Goal: Task Accomplishment & Management: Use online tool/utility

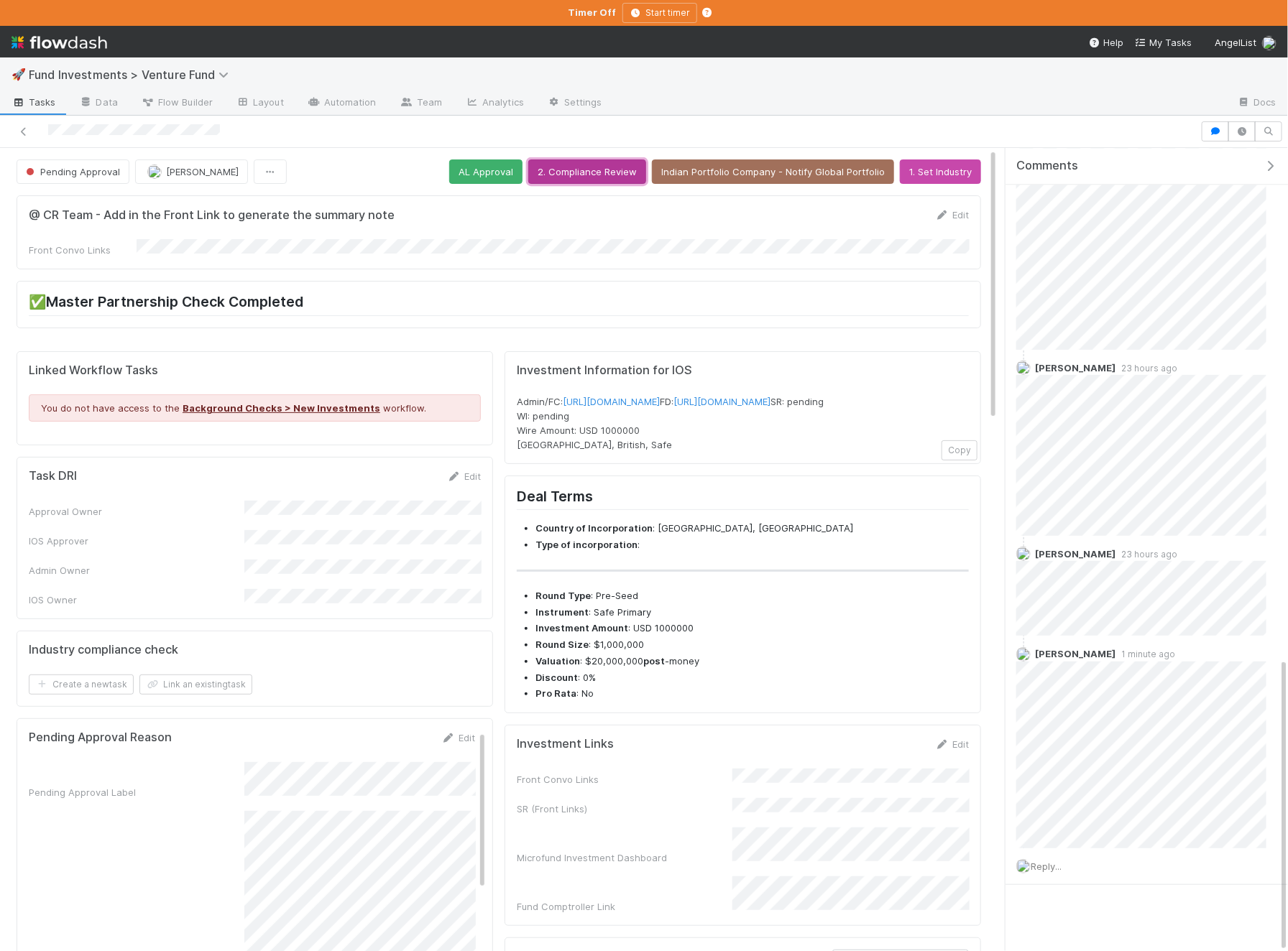
click at [610, 170] on button "2. Compliance Review" at bounding box center [586, 172] width 117 height 24
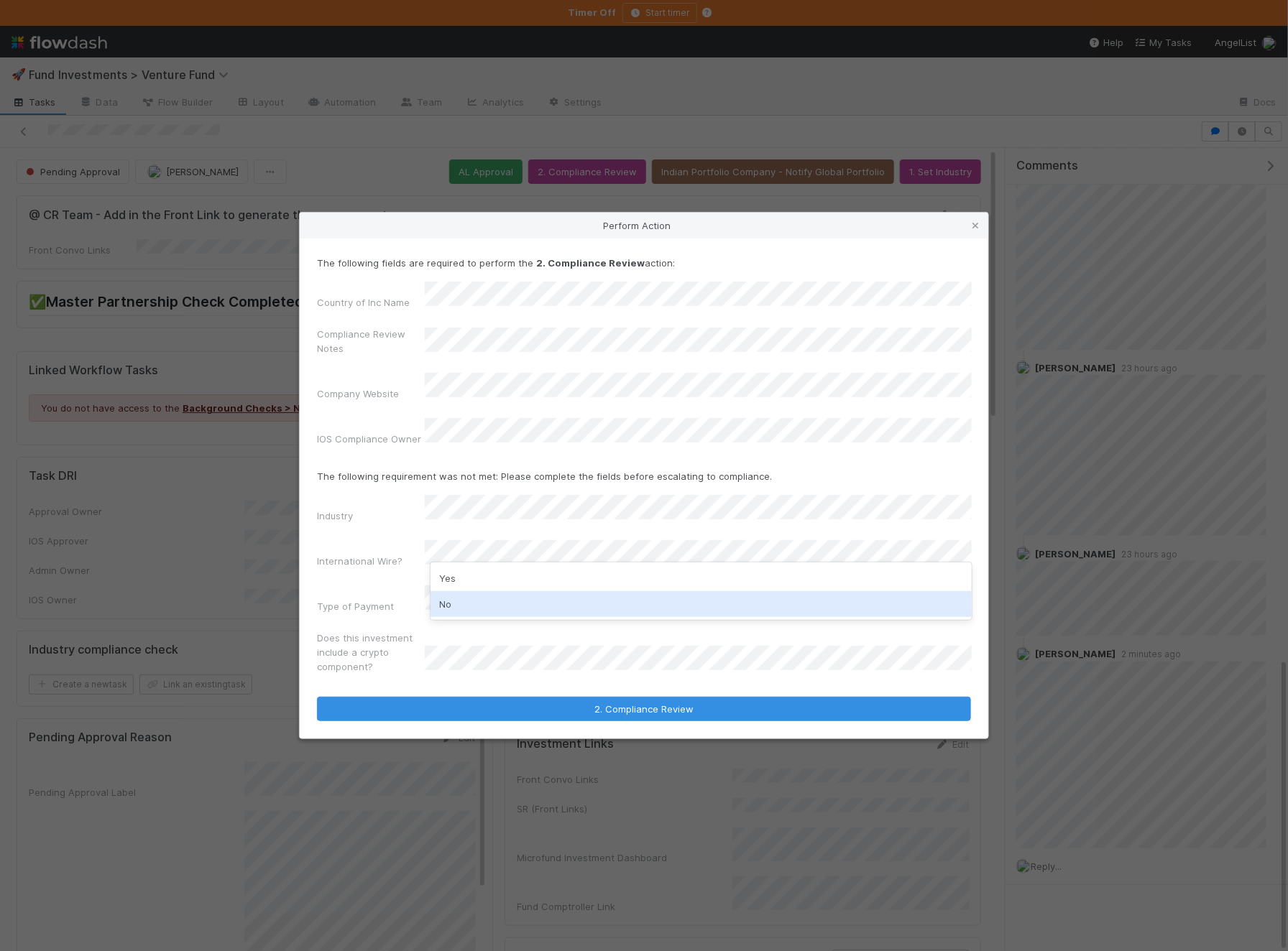
click at [498, 597] on div "No" at bounding box center [701, 604] width 541 height 26
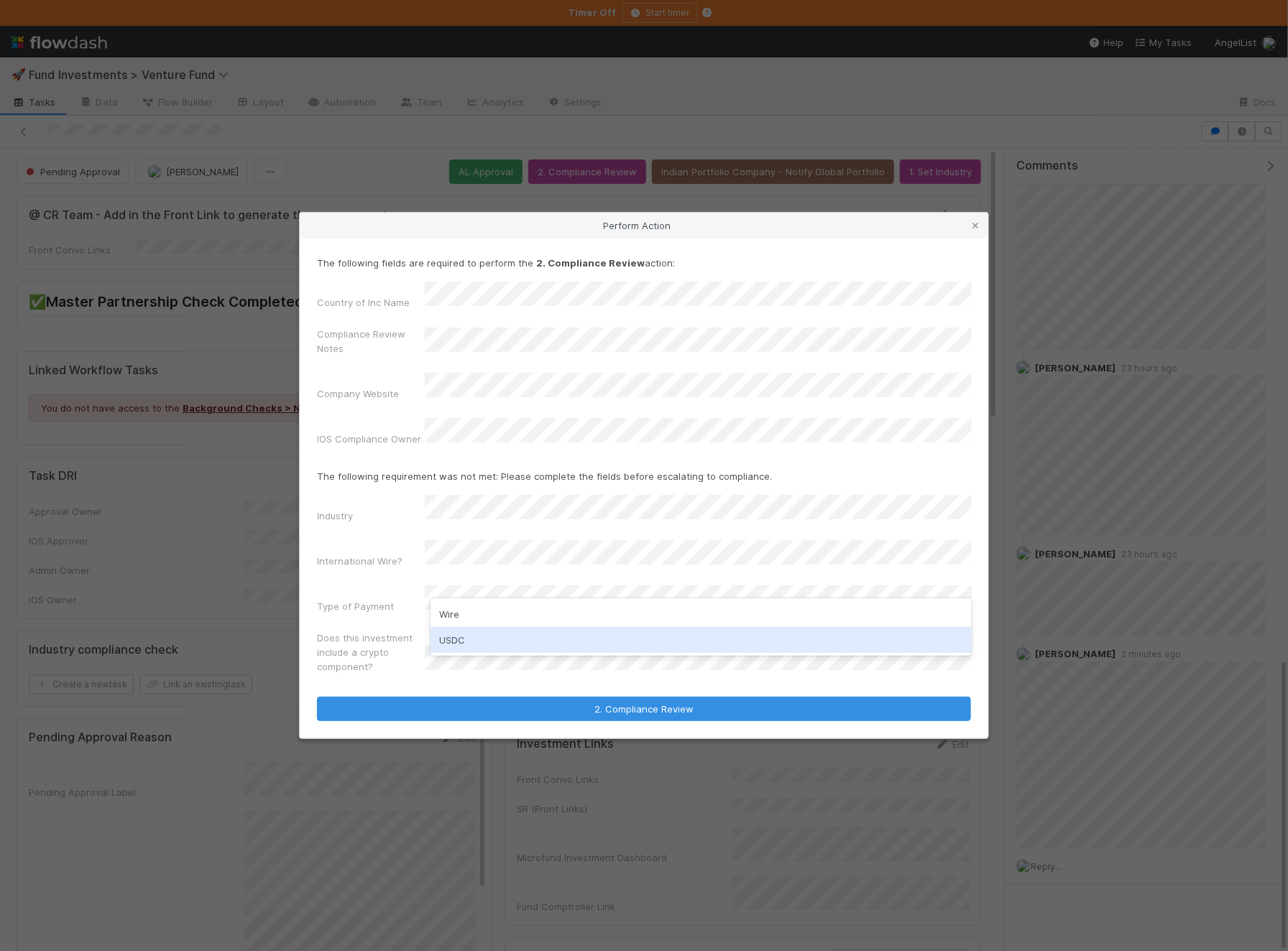
click at [502, 630] on div "USDC" at bounding box center [701, 640] width 541 height 26
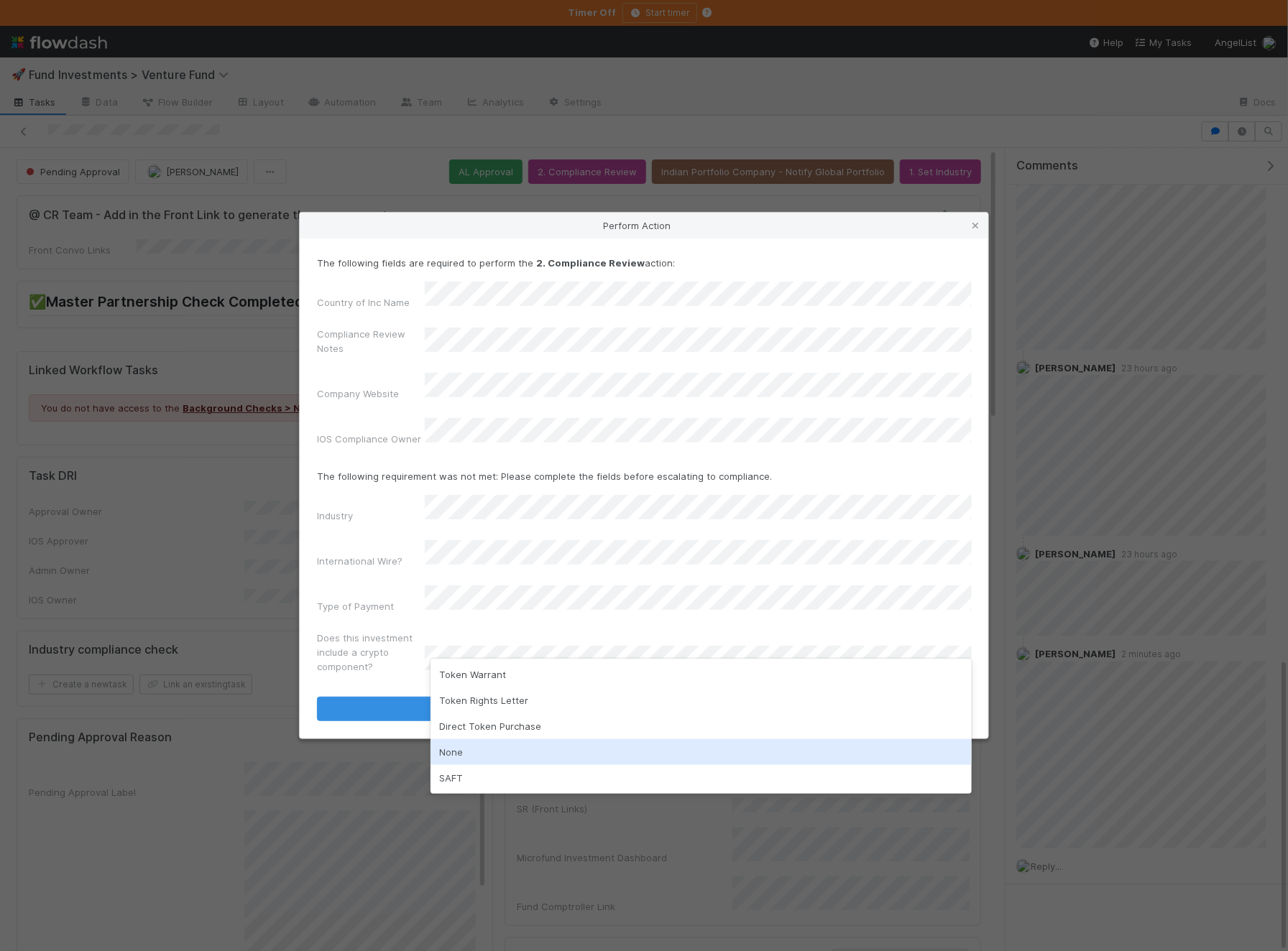
click at [506, 750] on div "None" at bounding box center [701, 752] width 541 height 26
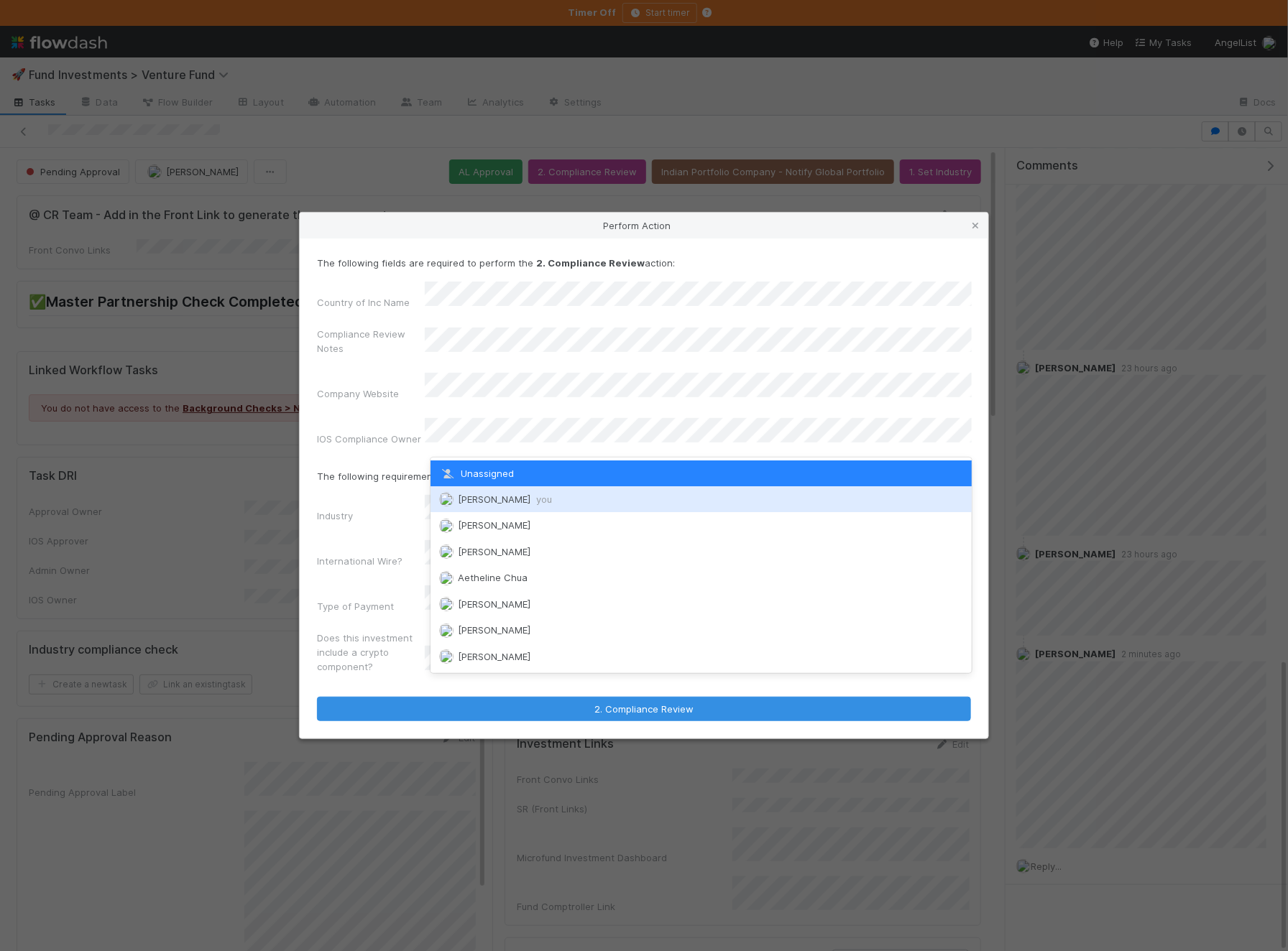
click at [518, 492] on div "[PERSON_NAME] you" at bounding box center [701, 499] width 541 height 26
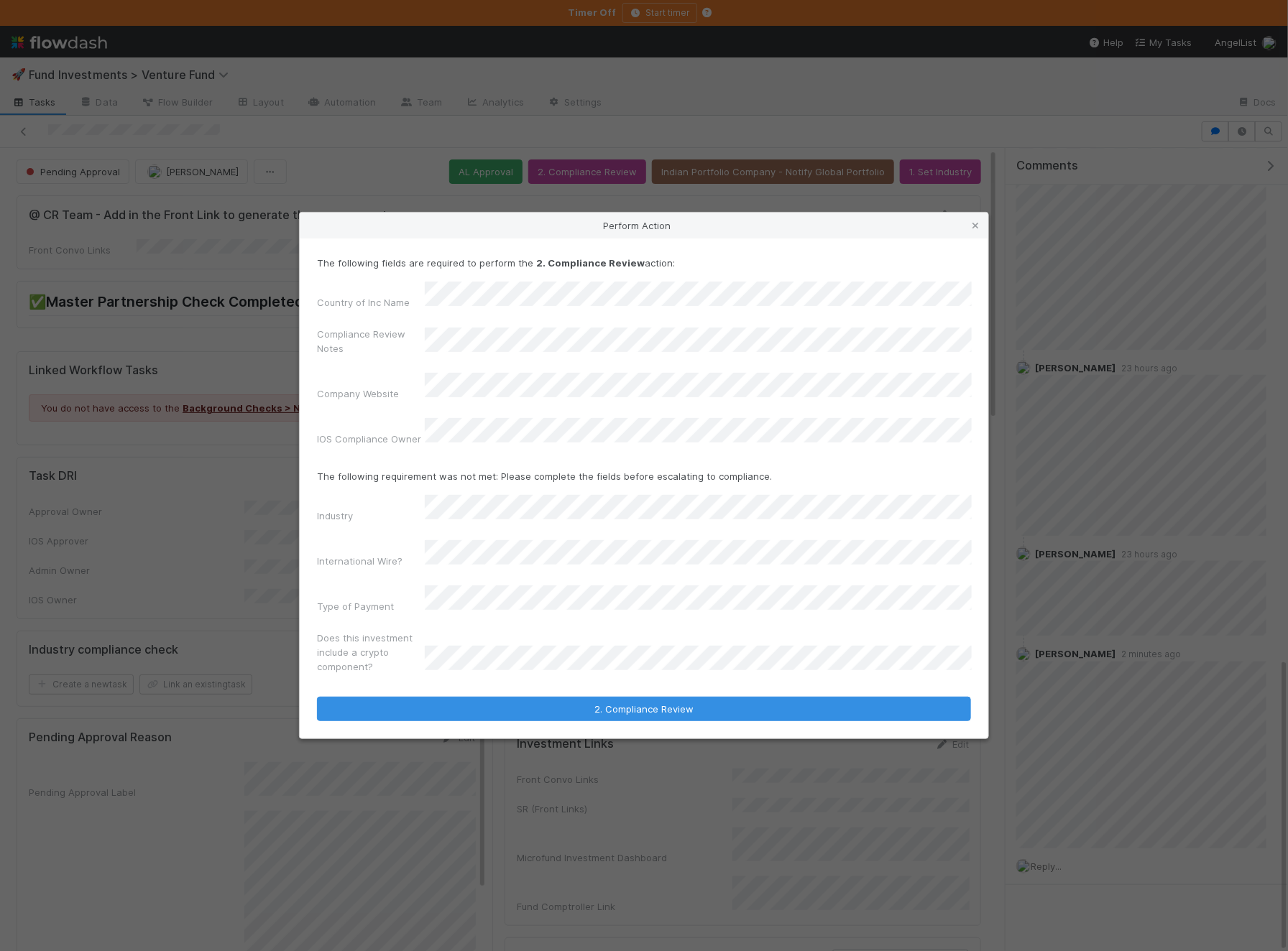
click at [531, 697] on div "The following fields are required to perform the 2. Compliance Review action: C…" at bounding box center [644, 488] width 689 height 499
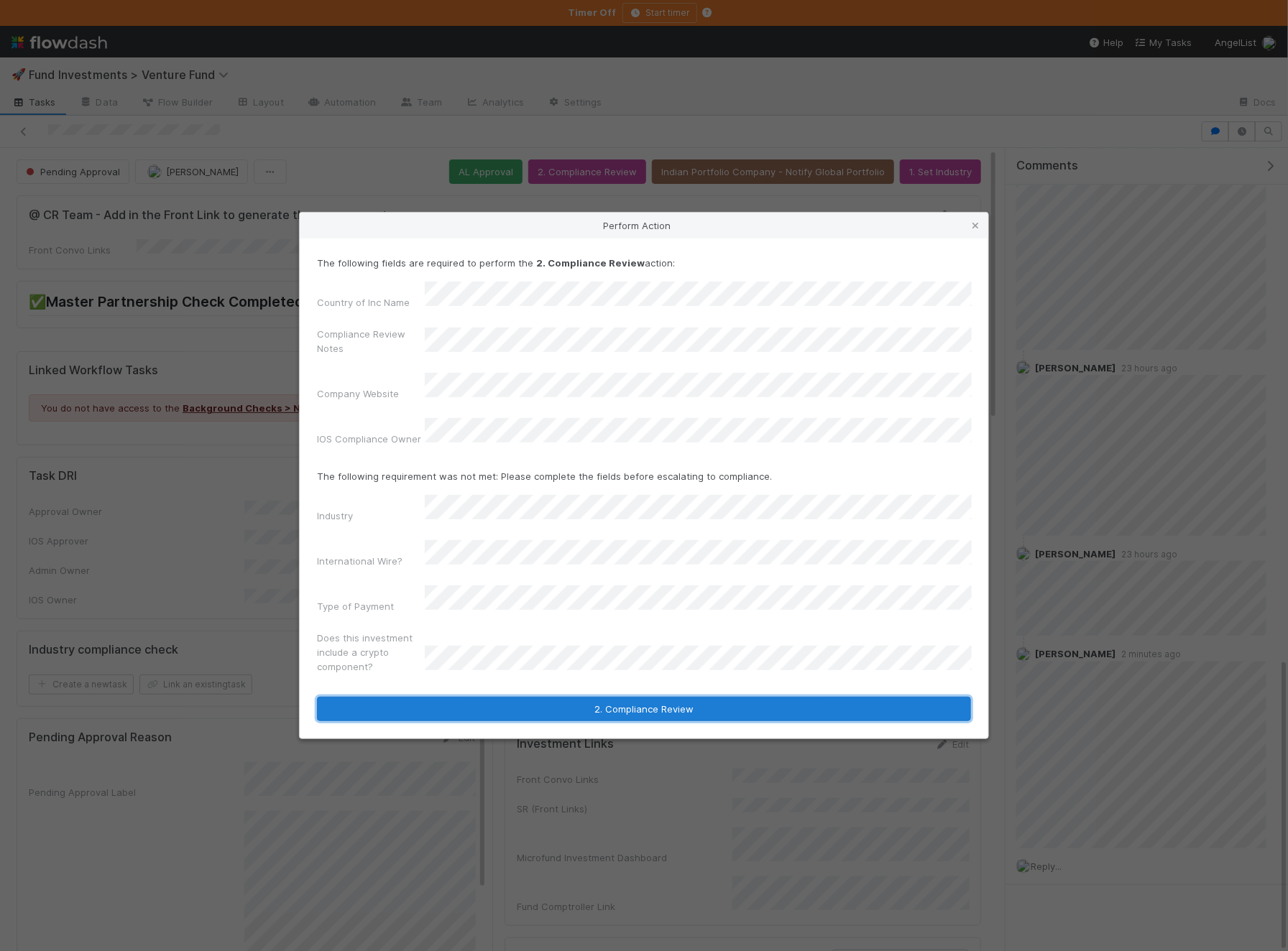
click at [554, 697] on button "2. Compliance Review" at bounding box center [644, 709] width 654 height 24
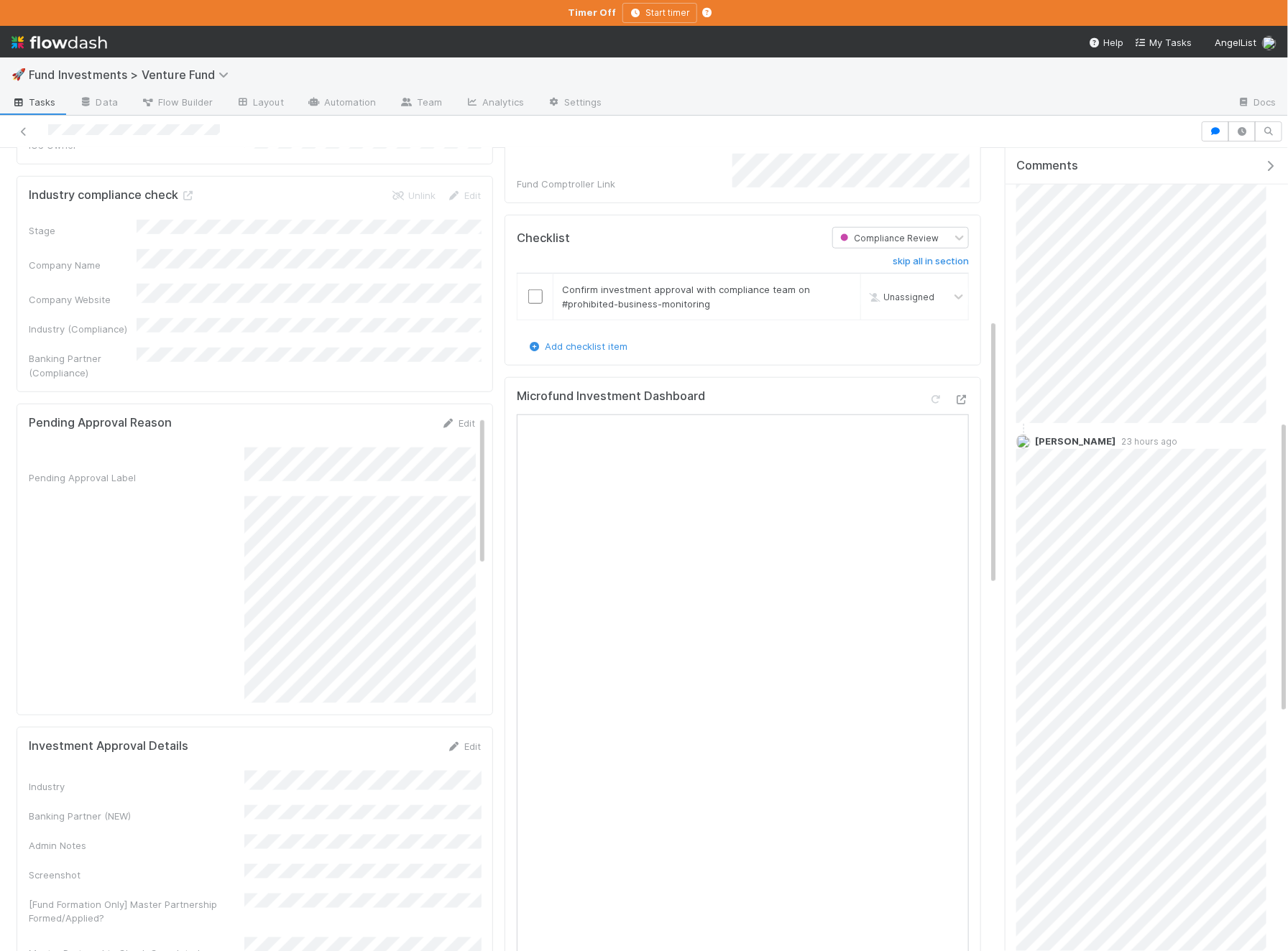
scroll to position [1395, 0]
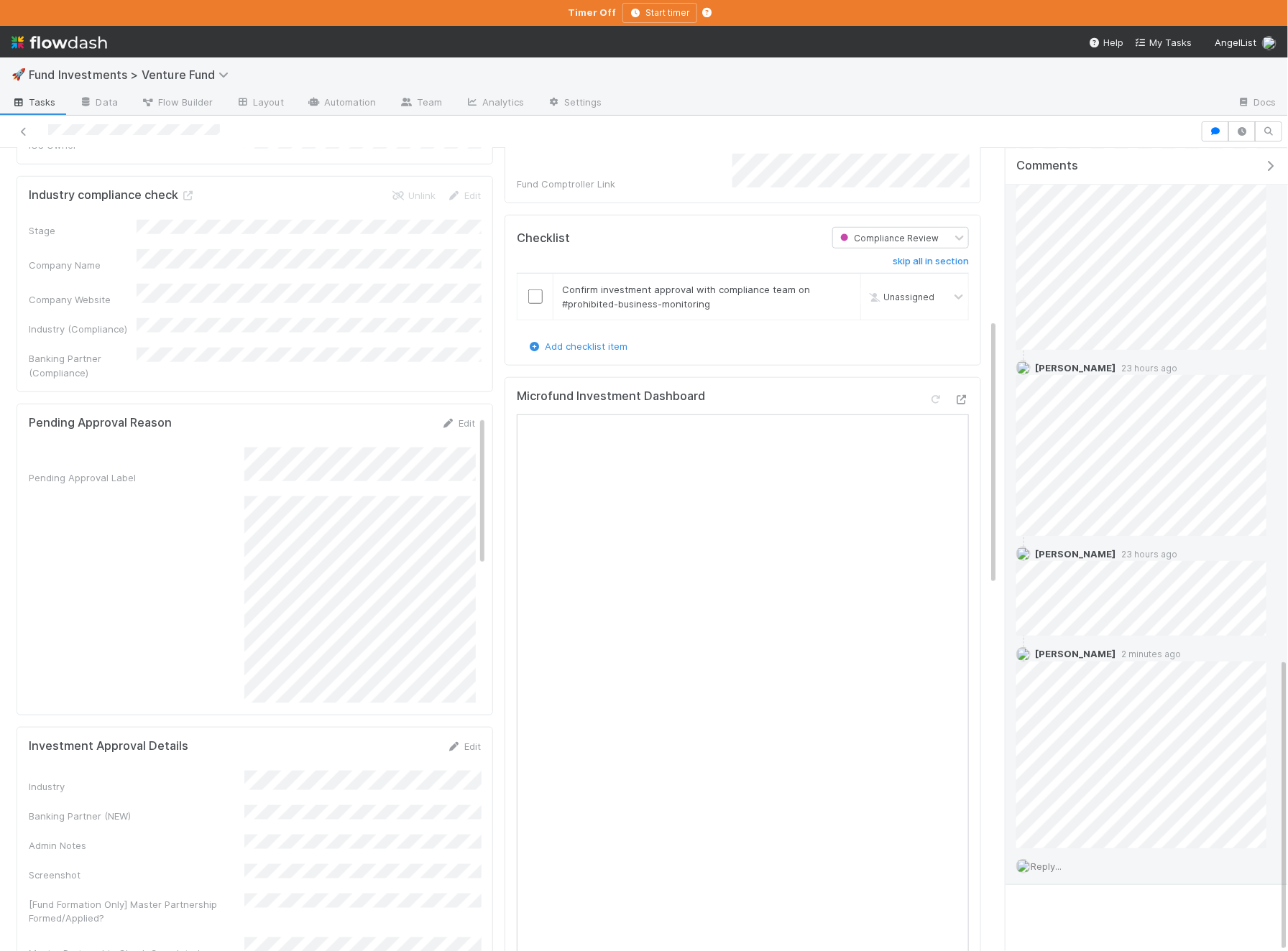
click at [1040, 860] on span "Reply..." at bounding box center [1046, 866] width 31 height 11
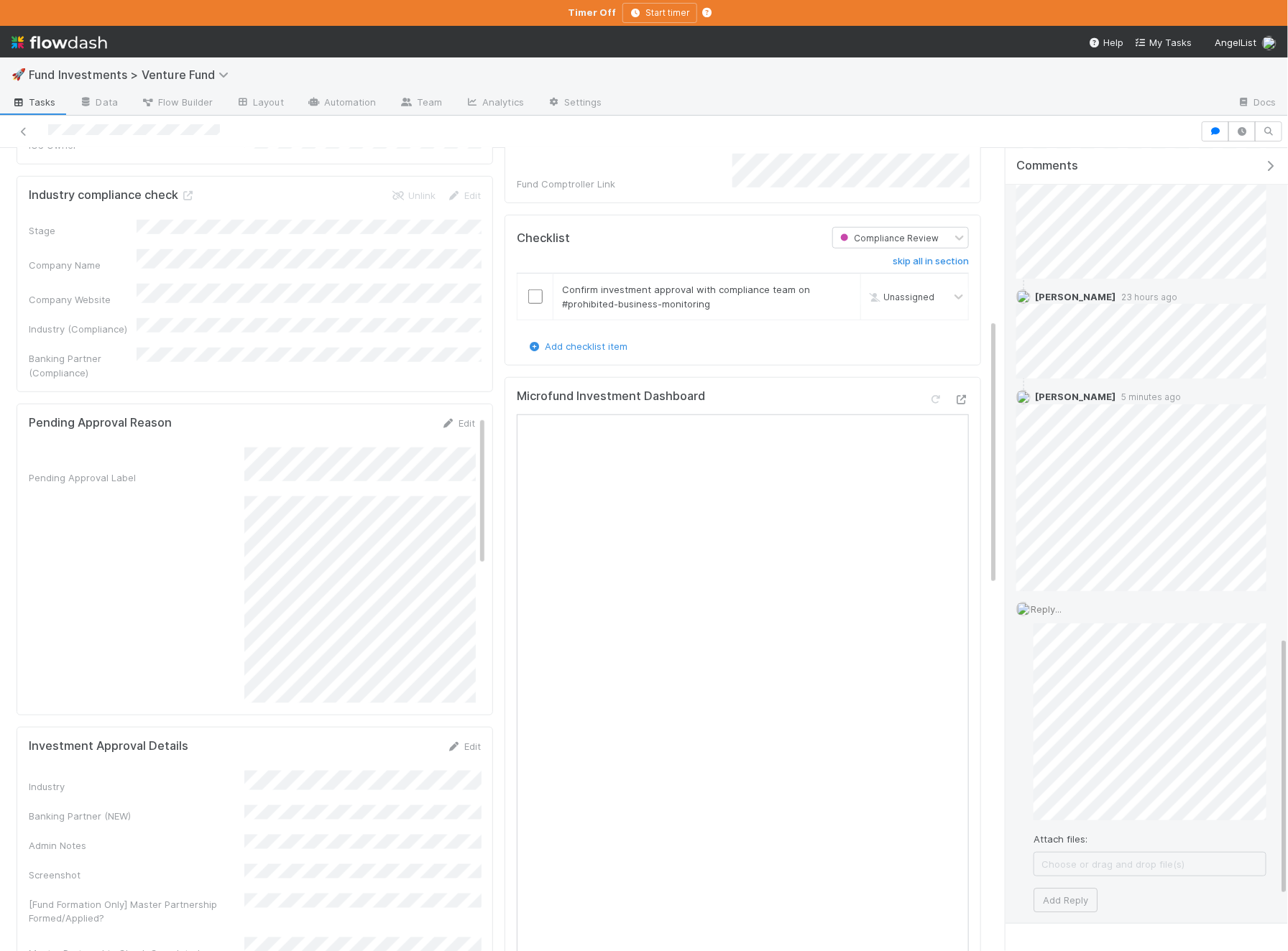
scroll to position [1689, 0]
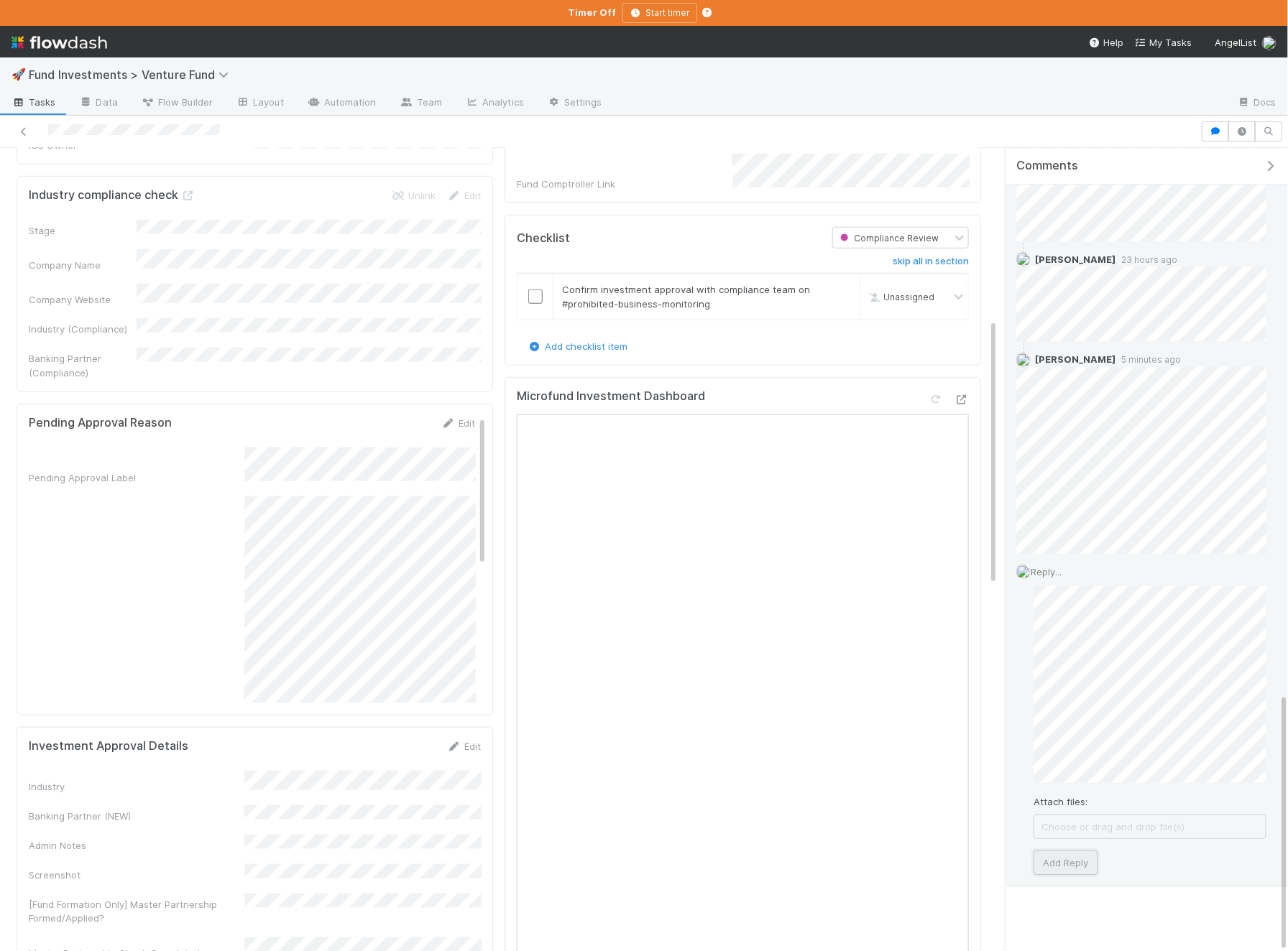
click at [1067, 860] on button "Add Reply" at bounding box center [1065, 862] width 64 height 24
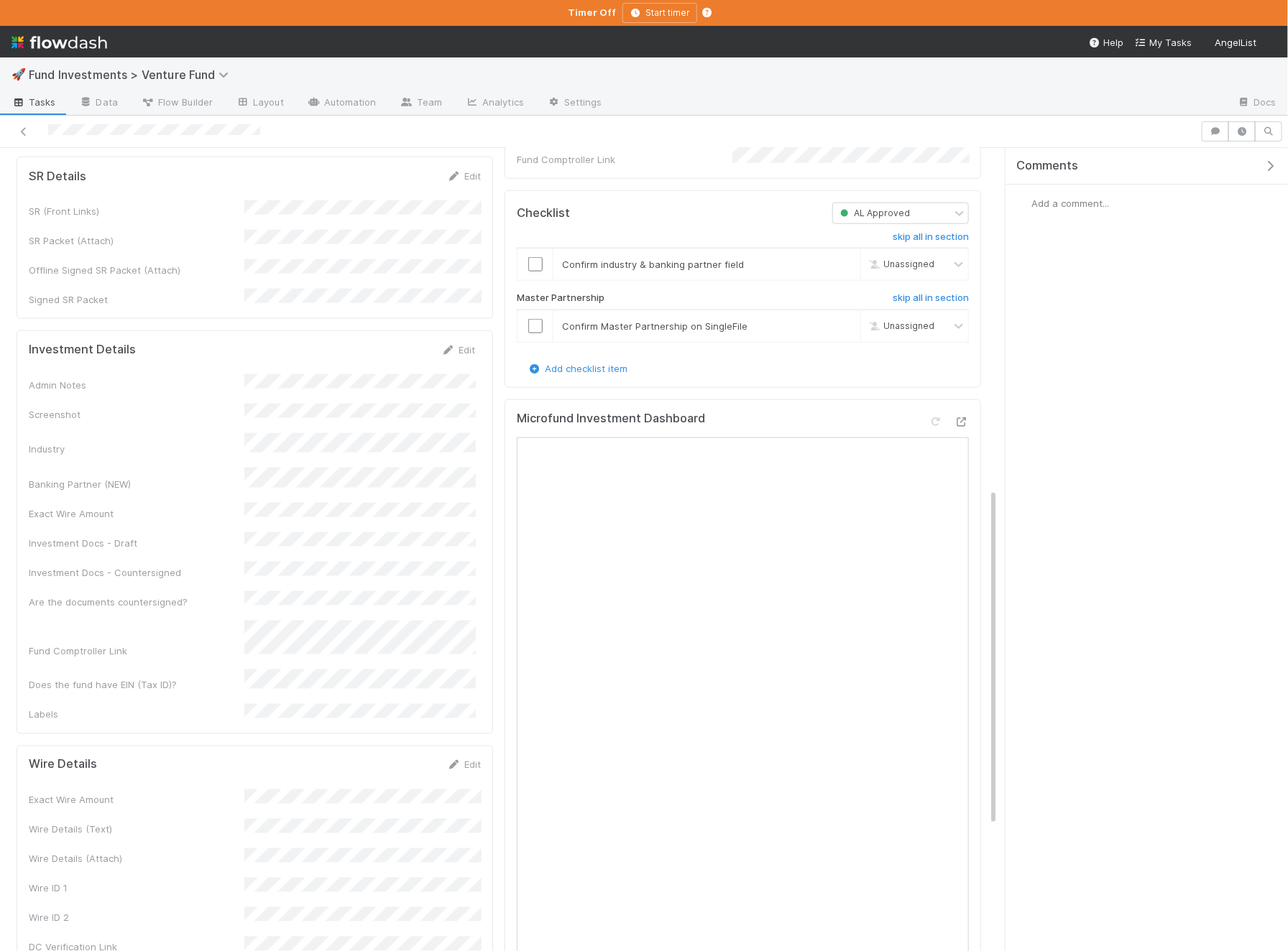
scroll to position [811, 0]
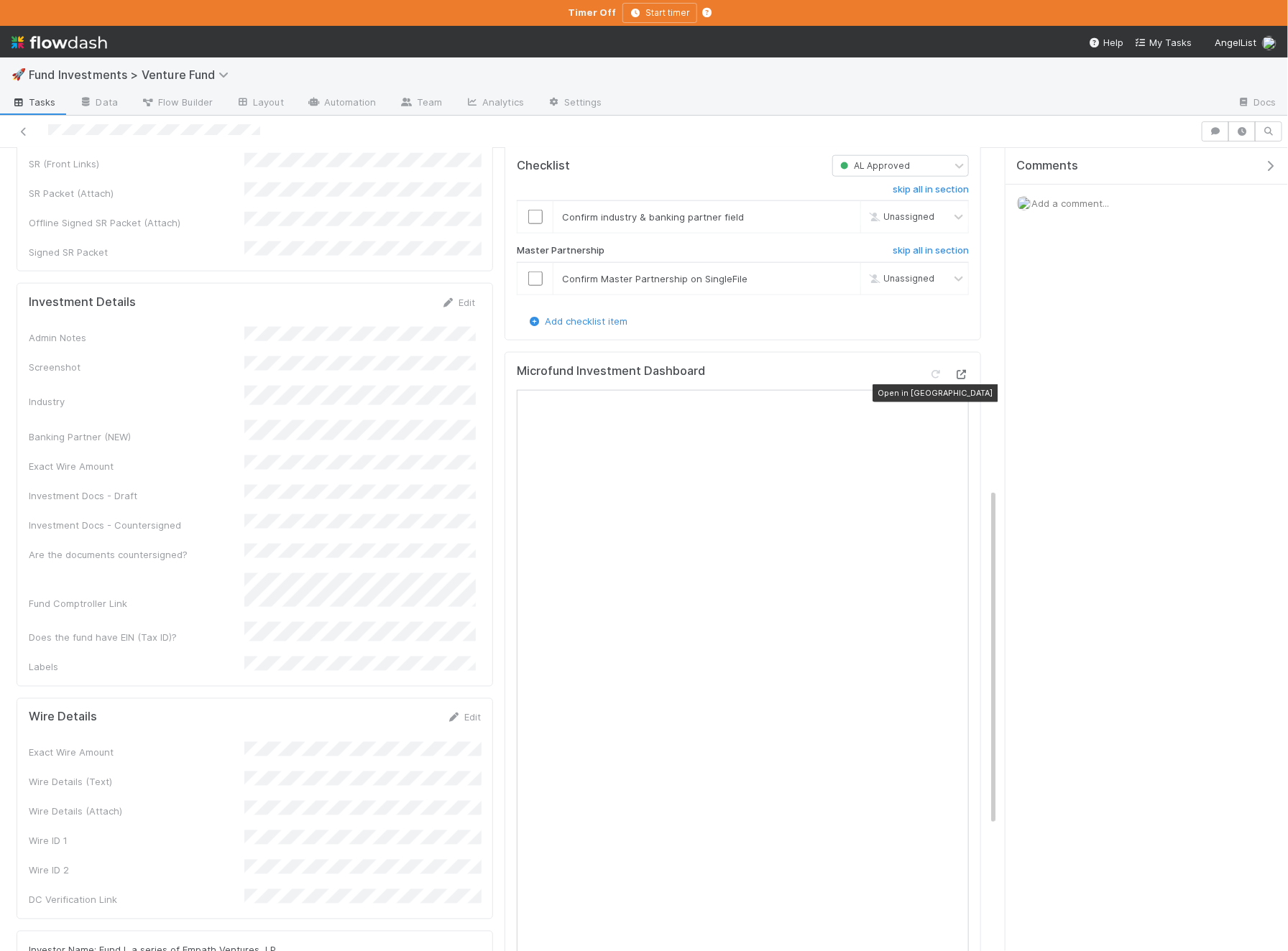
click at [963, 379] on icon at bounding box center [962, 374] width 15 height 9
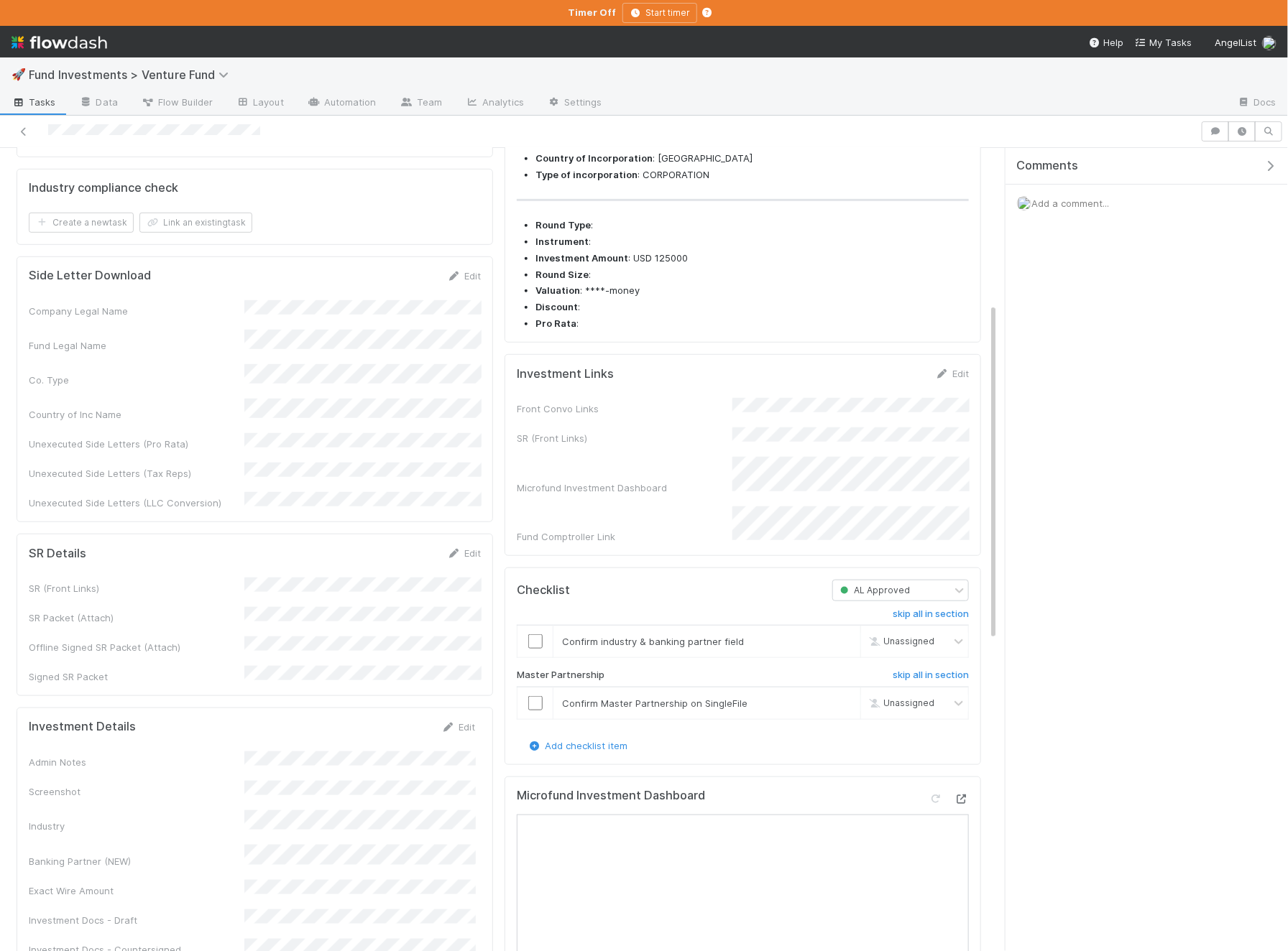
scroll to position [369, 0]
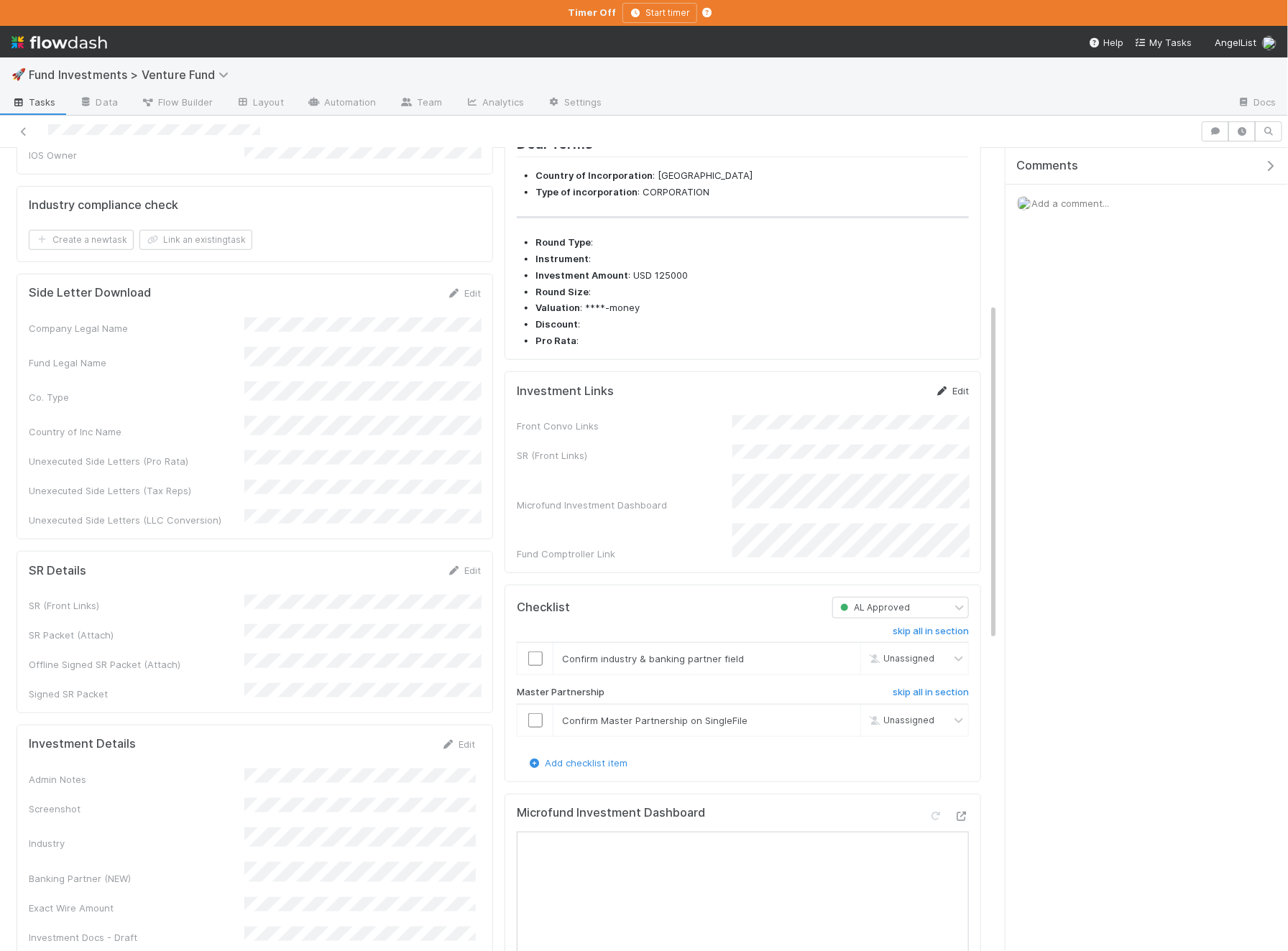
click at [948, 396] on icon at bounding box center [942, 391] width 15 height 9
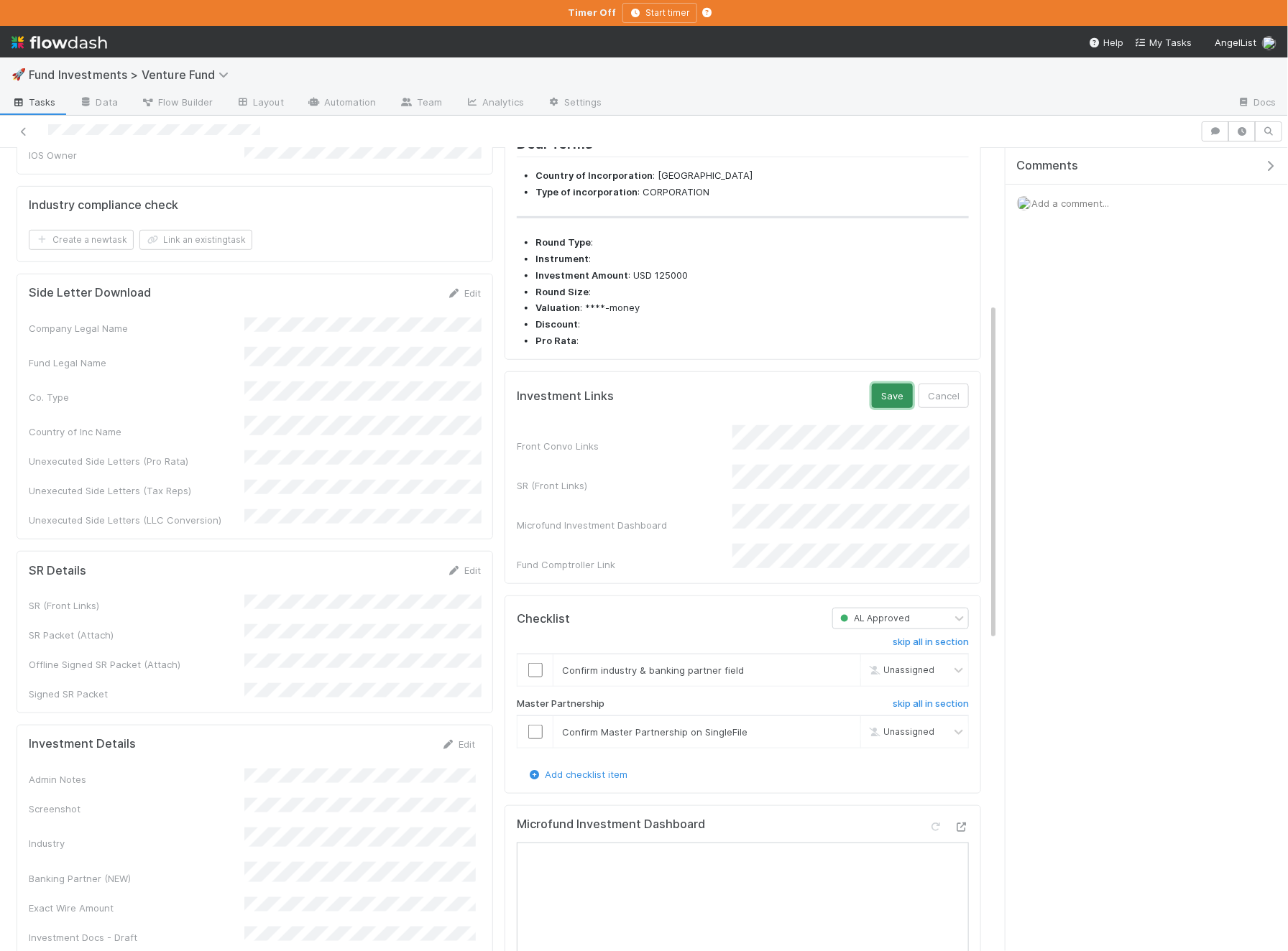
click at [886, 408] on button "Save" at bounding box center [892, 396] width 41 height 24
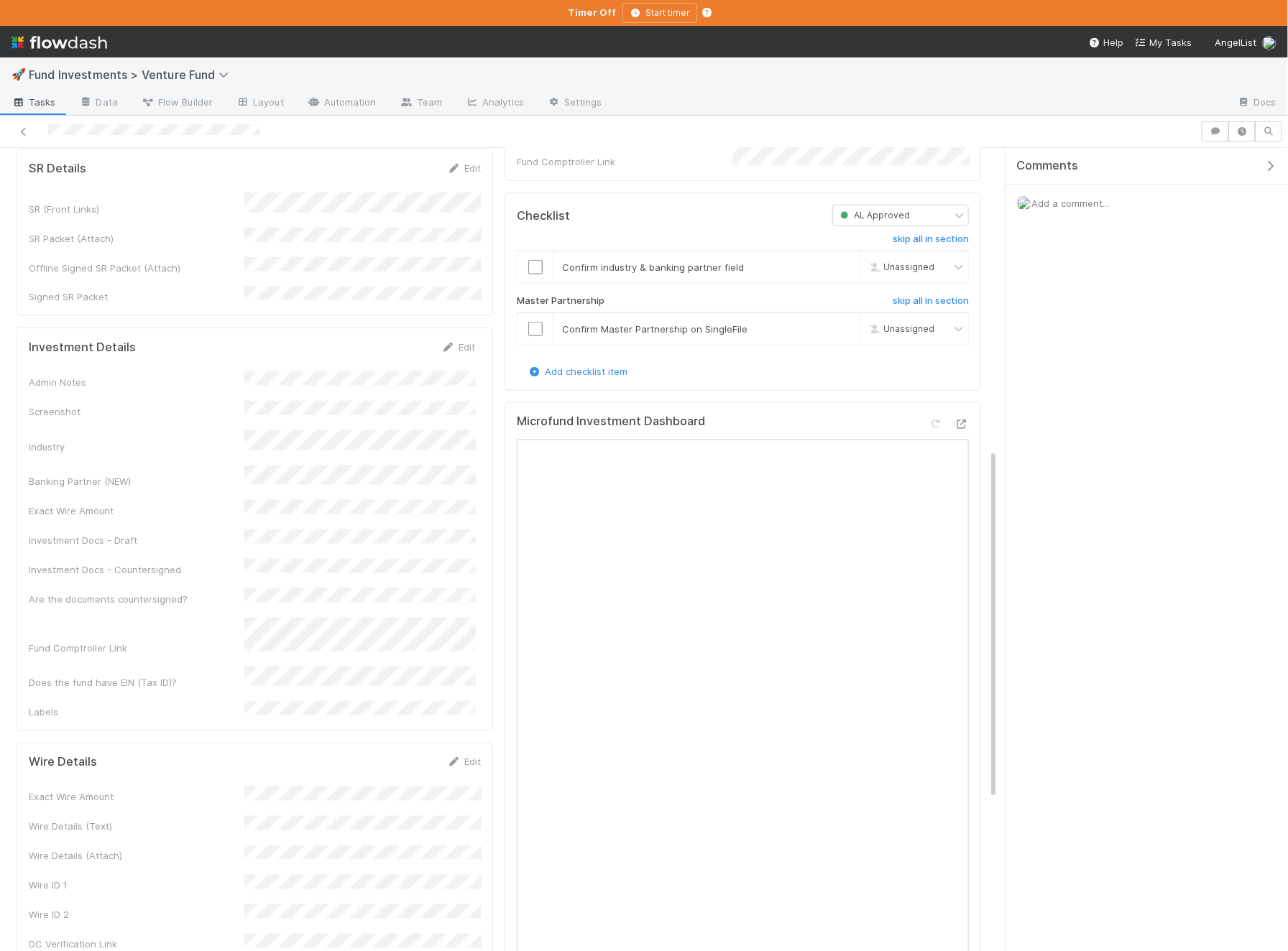
scroll to position [656, 0]
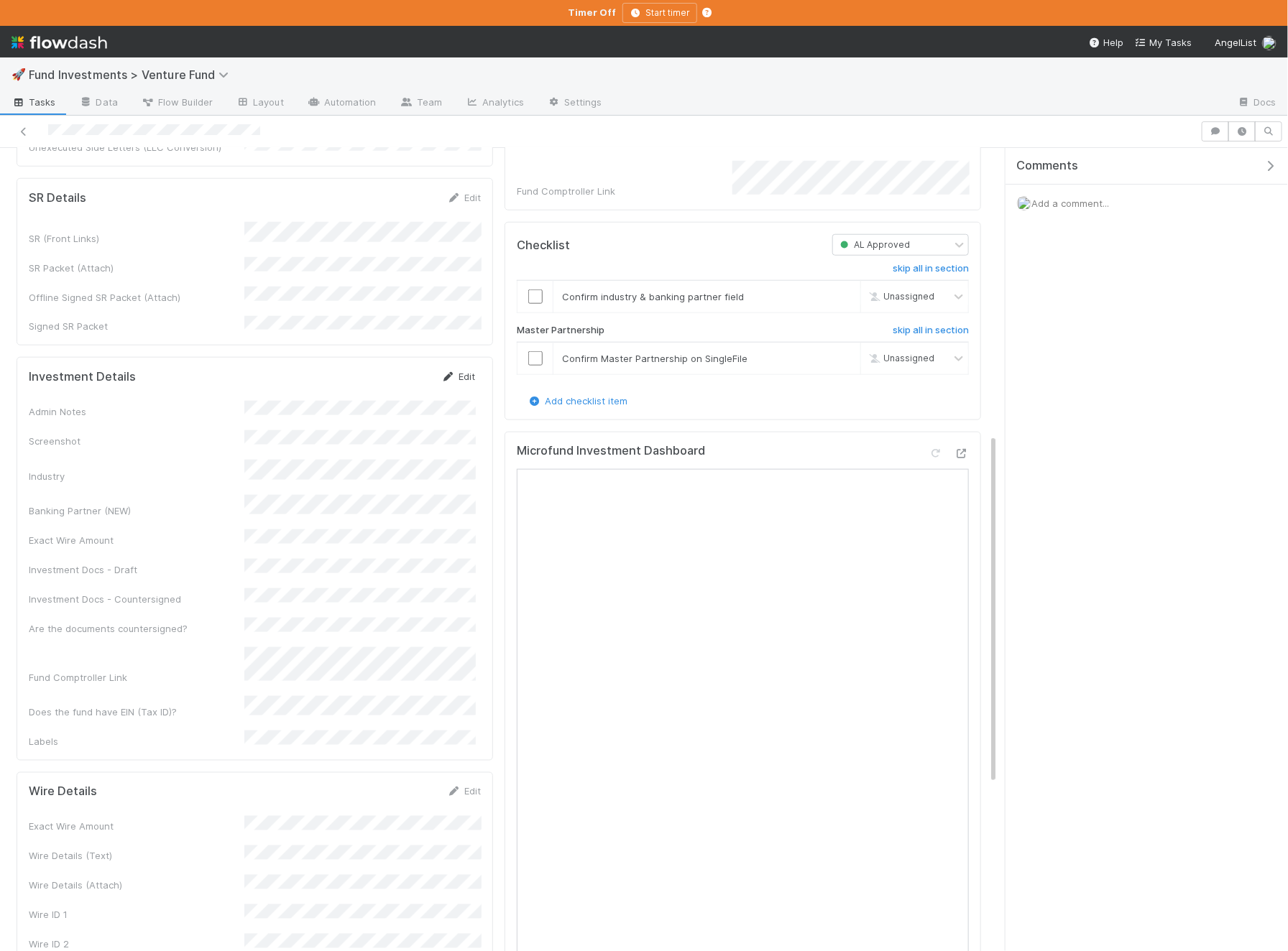
click at [472, 371] on link "Edit" at bounding box center [458, 376] width 34 height 11
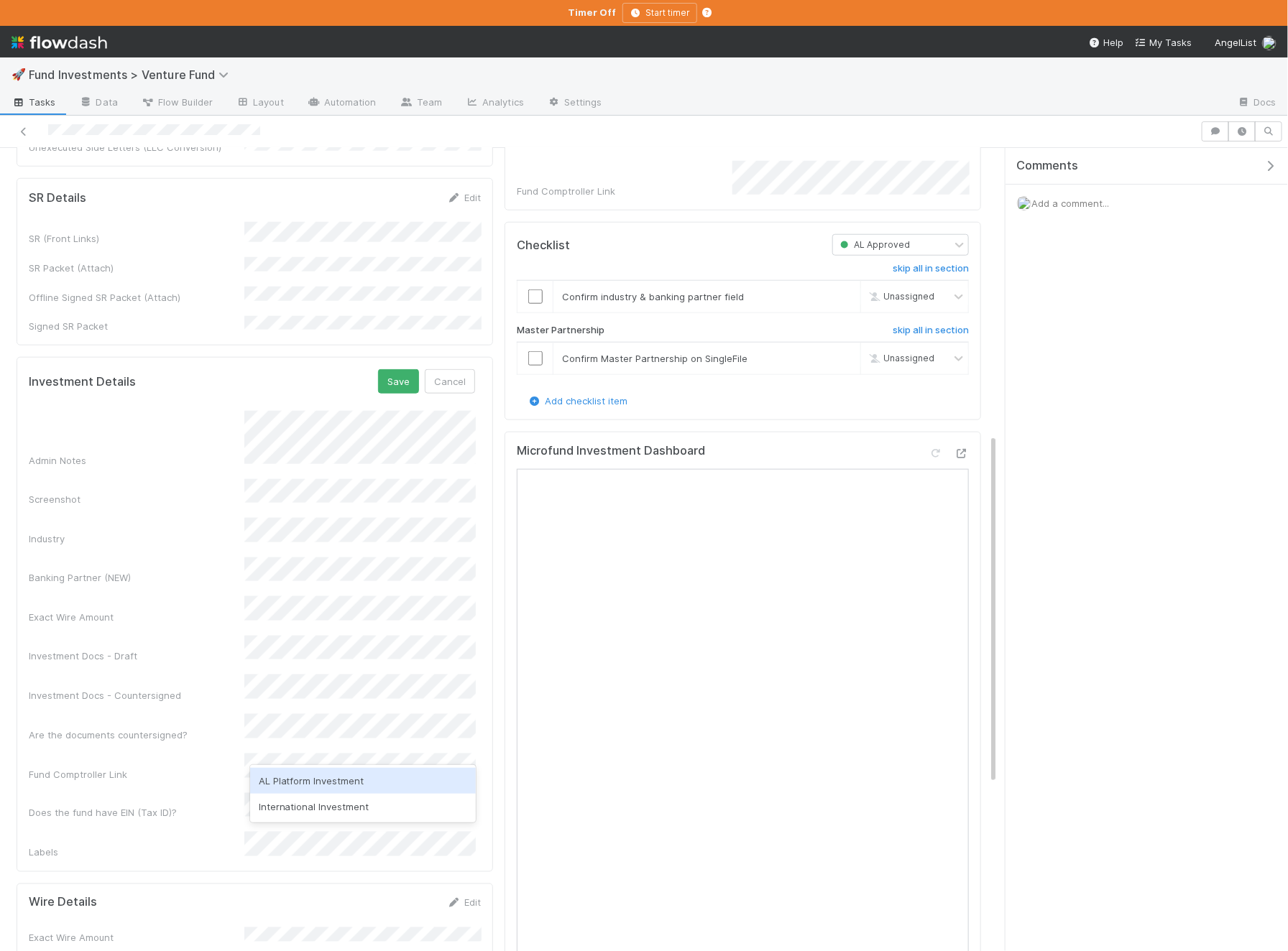
click at [325, 774] on div "AL Platform Investment" at bounding box center [363, 781] width 226 height 26
click at [407, 370] on button "Save" at bounding box center [399, 382] width 41 height 24
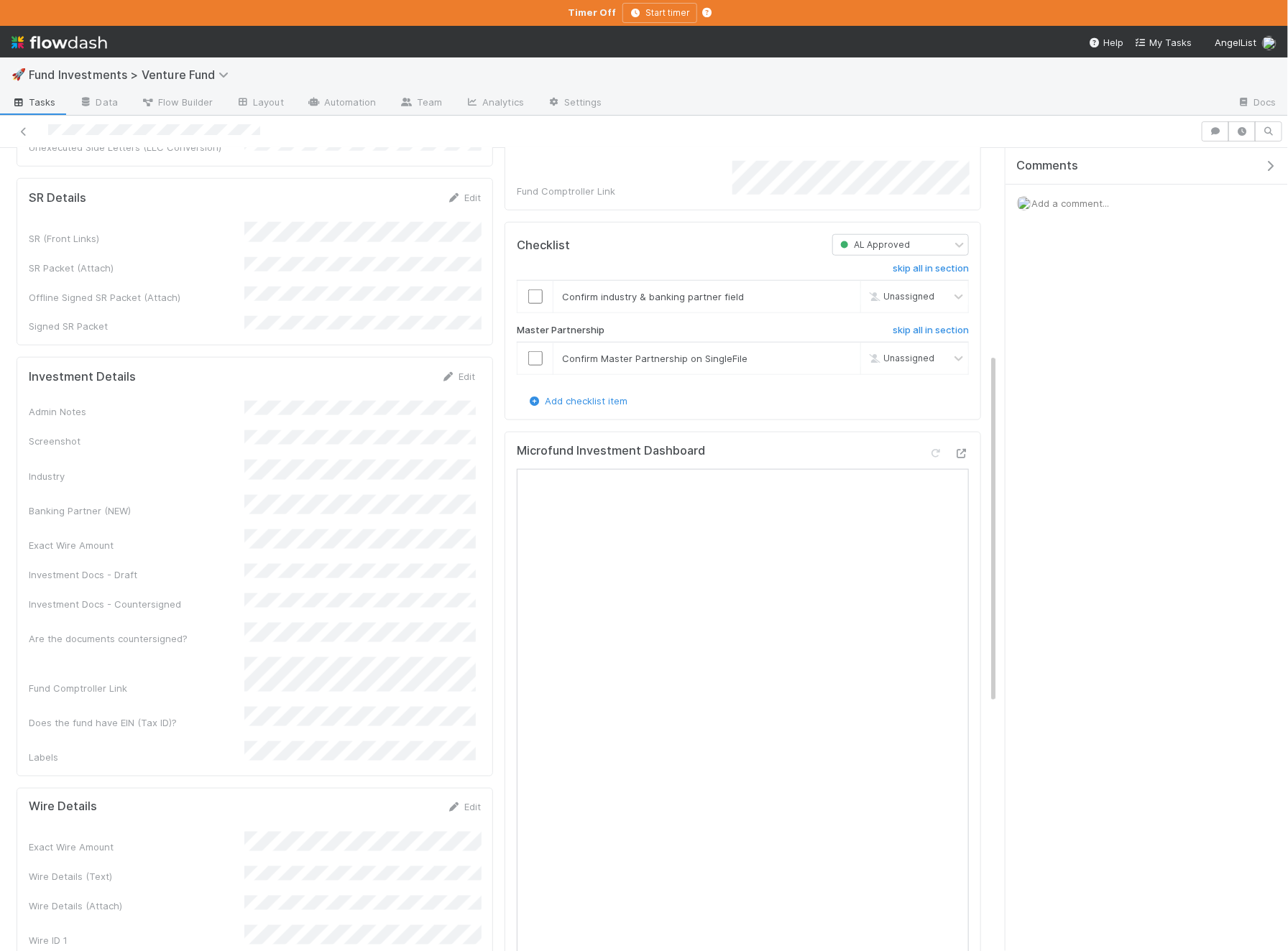
scroll to position [0, 0]
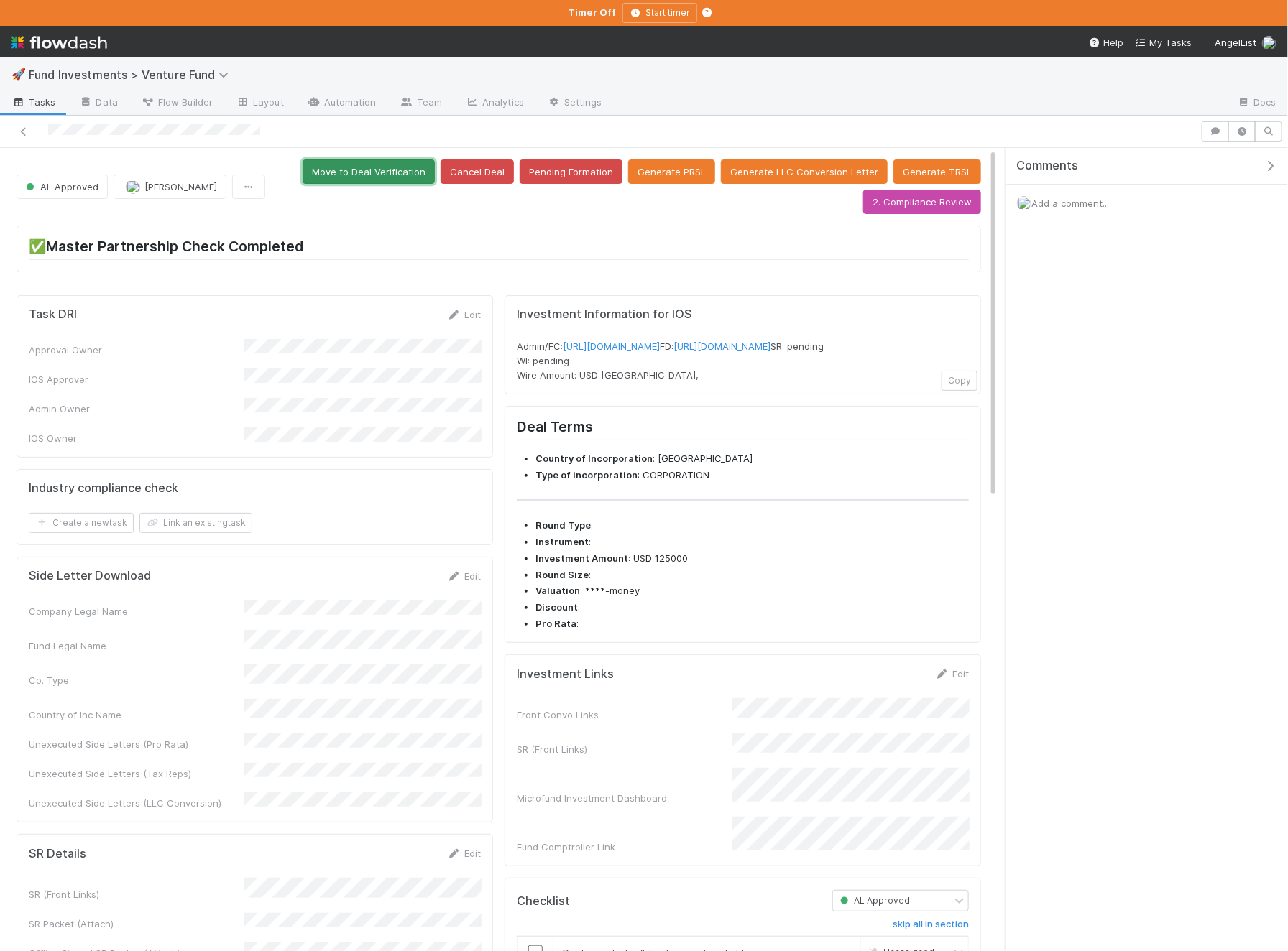
click at [411, 178] on button "Move to Deal Verification" at bounding box center [368, 172] width 132 height 24
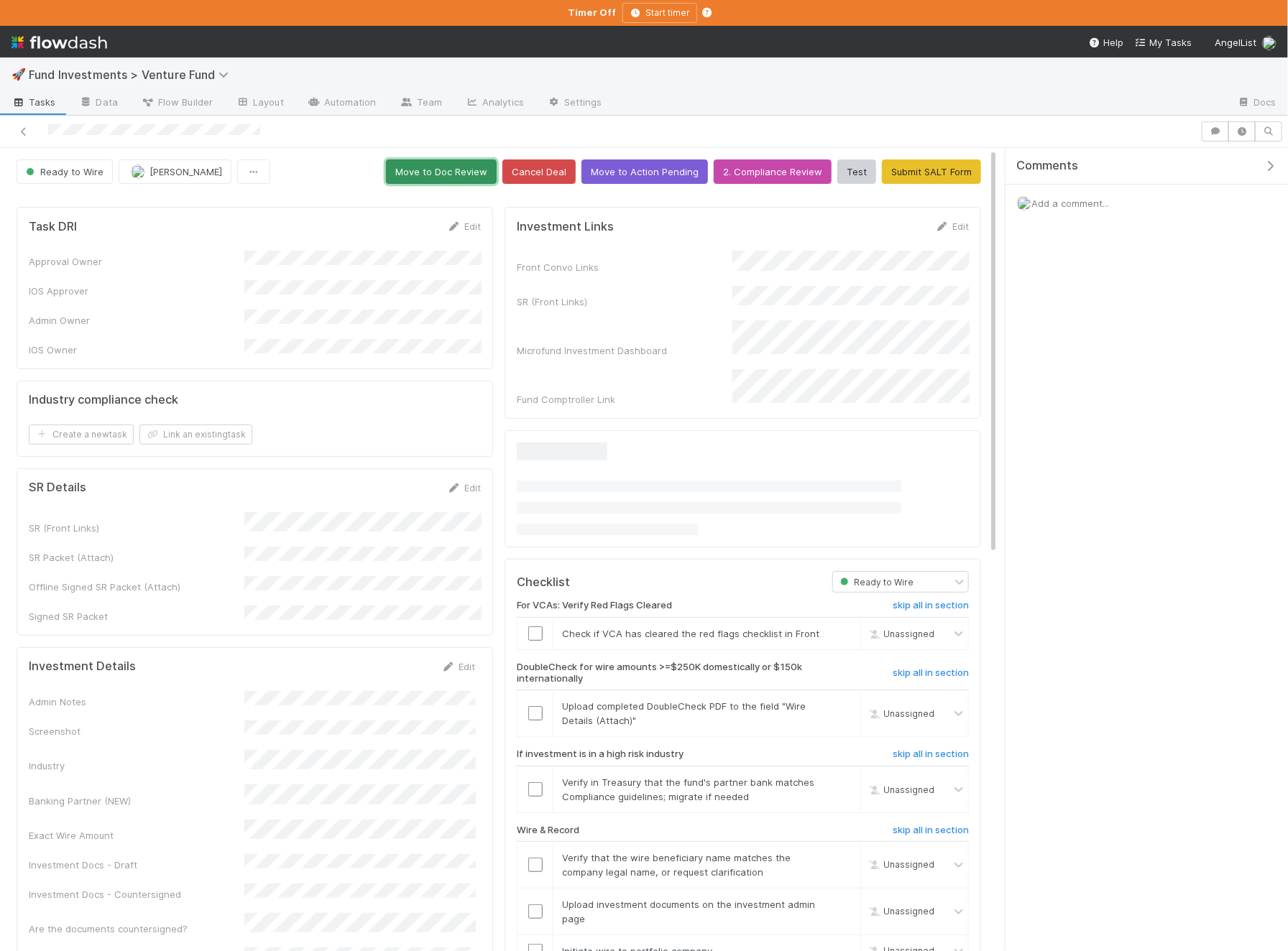
click at [460, 174] on button "Move to Doc Review" at bounding box center [441, 172] width 111 height 24
